Goal: Task Accomplishment & Management: Complete application form

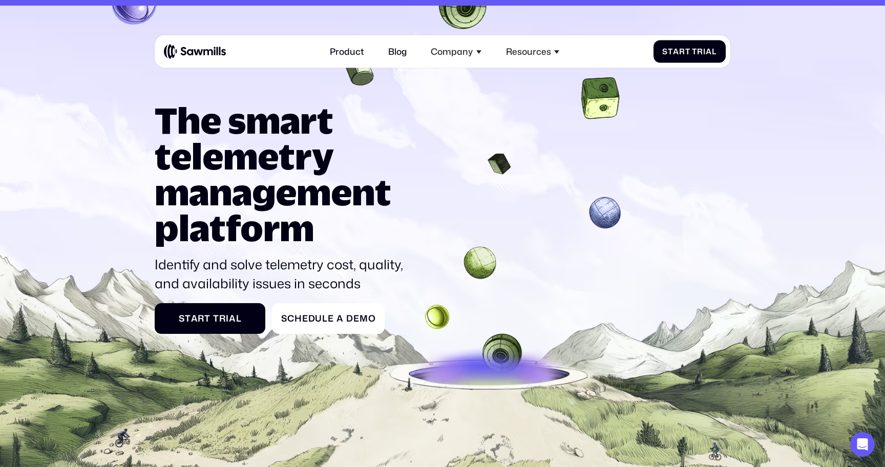
scroll to position [27, 0]
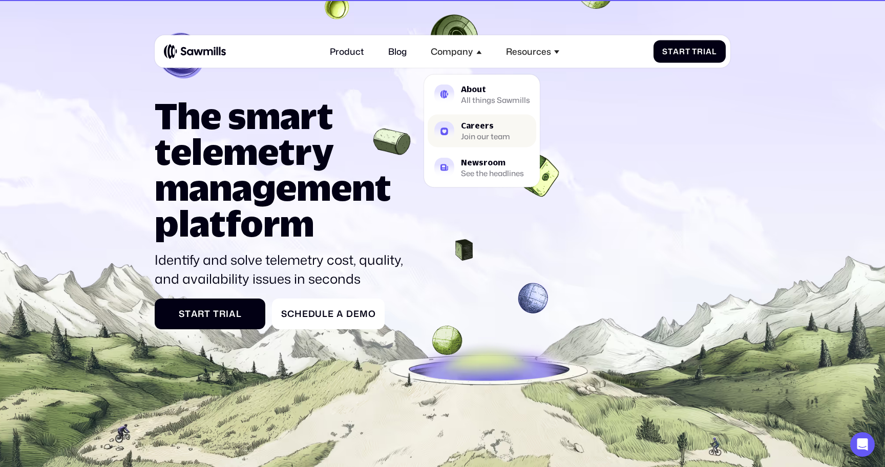
click at [470, 119] on link "Careers Join our team" at bounding box center [481, 130] width 109 height 33
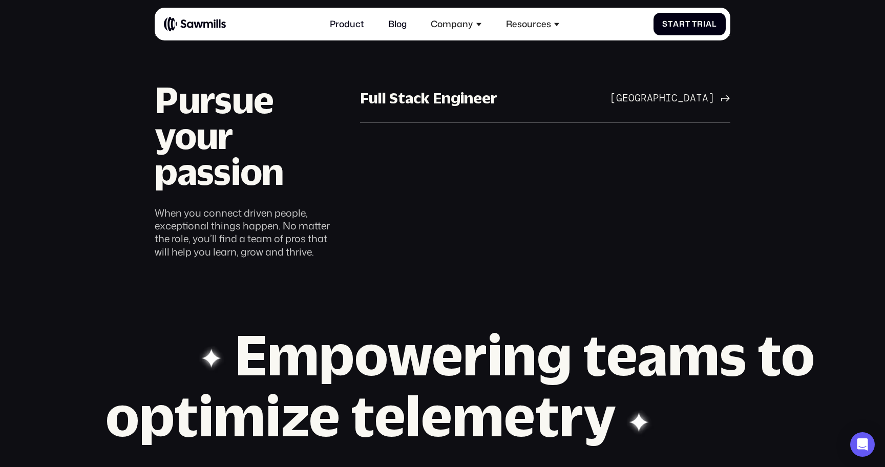
scroll to position [734, 0]
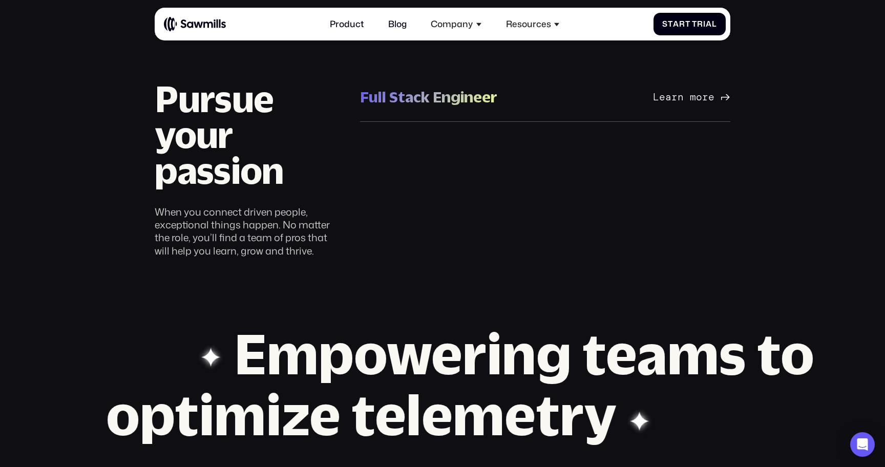
click at [417, 89] on div "Full Stack Engineer" at bounding box center [428, 97] width 137 height 20
